Goal: Task Accomplishment & Management: Manage account settings

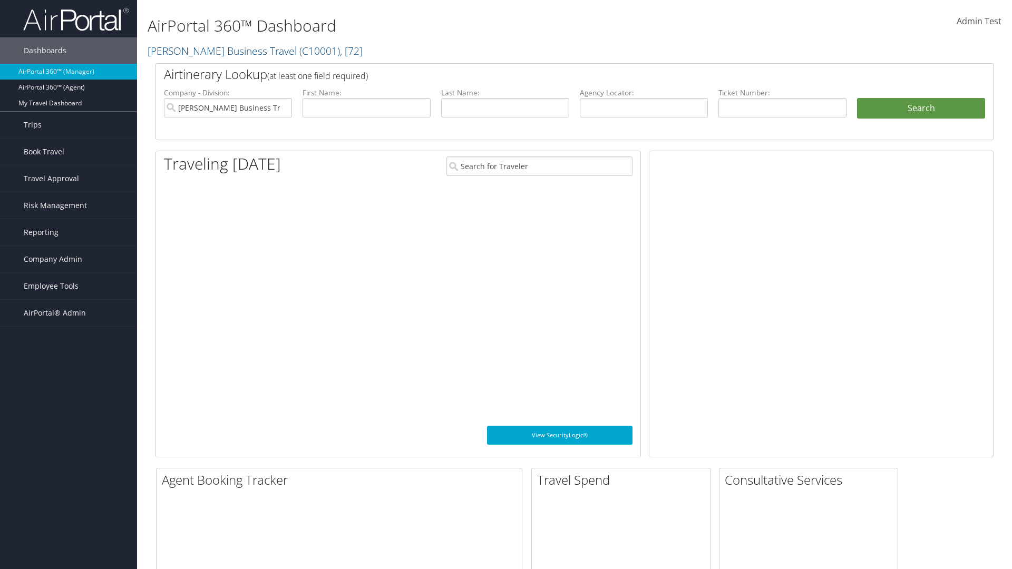
click at [69, 259] on span "Company Admin" at bounding box center [53, 259] width 59 height 26
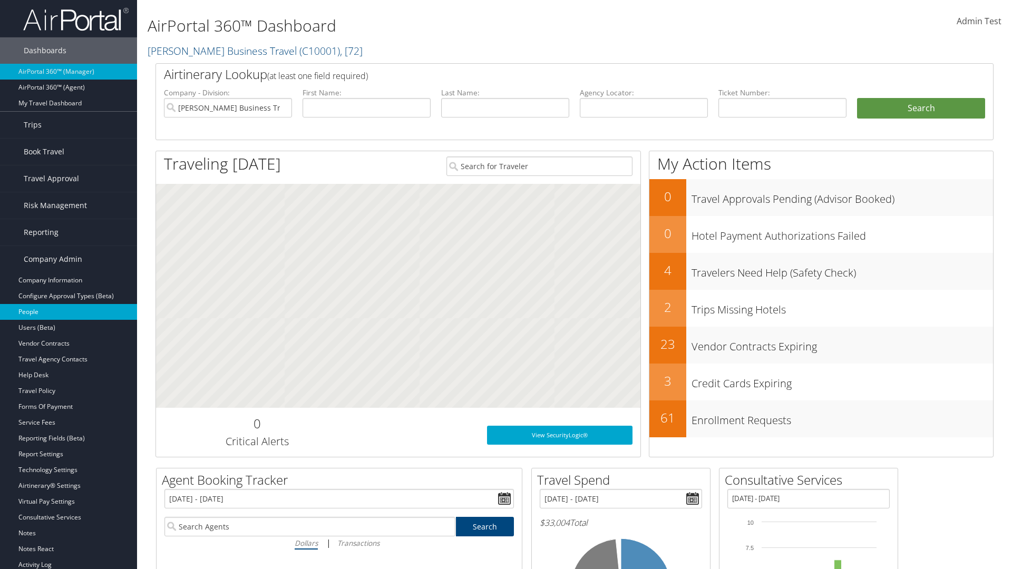
click at [69, 312] on link "People" at bounding box center [68, 312] width 137 height 16
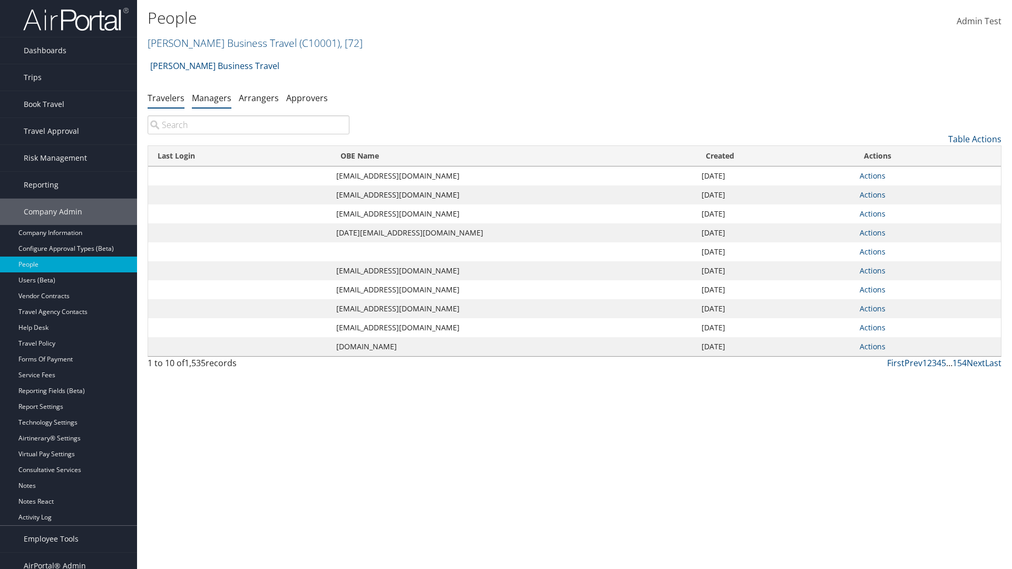
click at [211, 98] on link "Managers" at bounding box center [212, 98] width 40 height 12
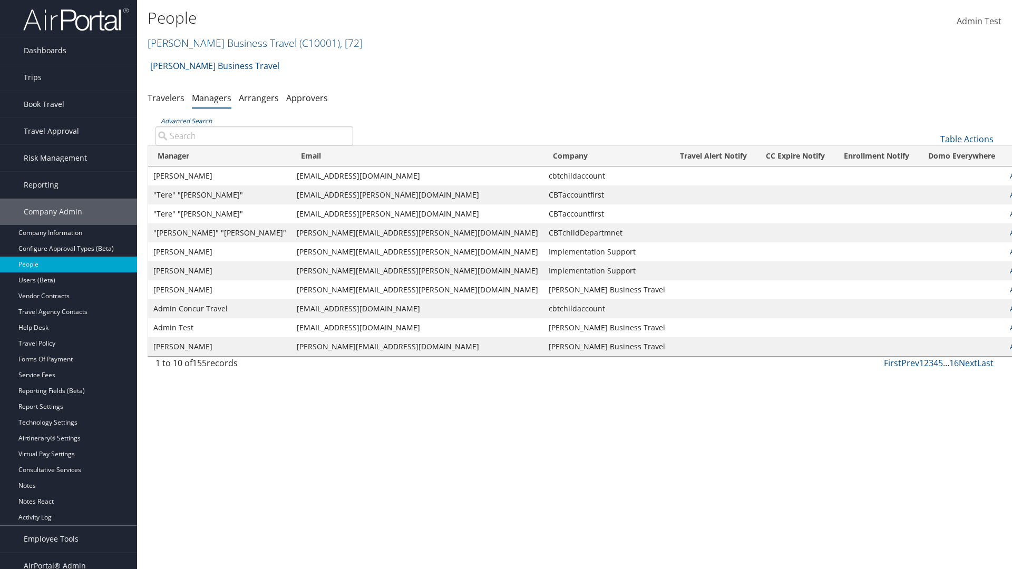
click at [254, 136] on input "Advanced Search" at bounding box center [255, 136] width 198 height 19
type input "[PERSON_NAME]"
click at [254, 136] on input "[PERSON_NAME]" at bounding box center [255, 136] width 198 height 19
type input "Non-existing Name"
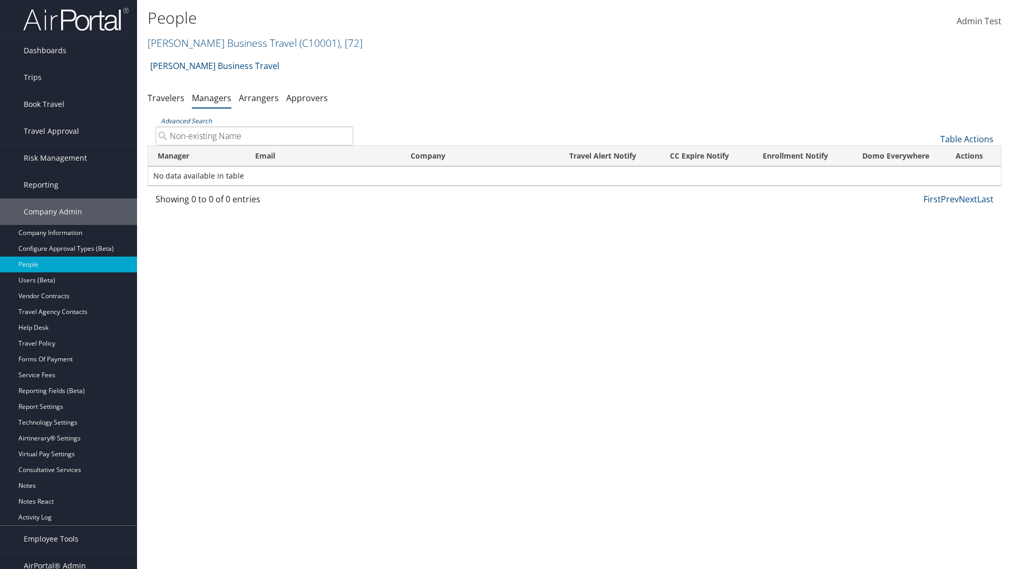
click at [254, 136] on input "Non-existing Name" at bounding box center [255, 136] width 198 height 19
type input "[EMAIL_ADDRESS][DOMAIN_NAME]"
